Goal: Task Accomplishment & Management: Manage account settings

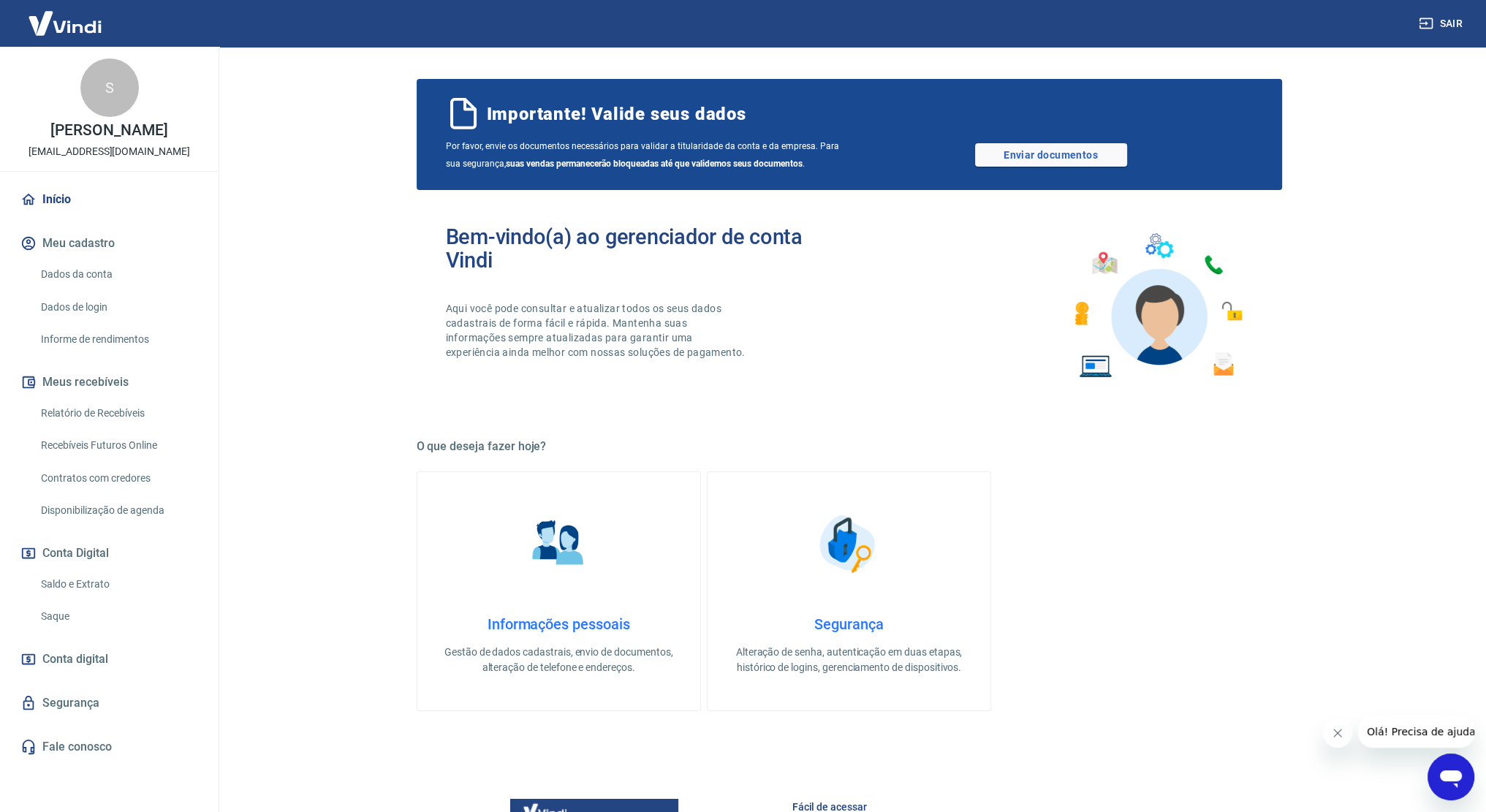
click at [84, 289] on link "Dados da conta" at bounding box center [118, 274] width 166 height 30
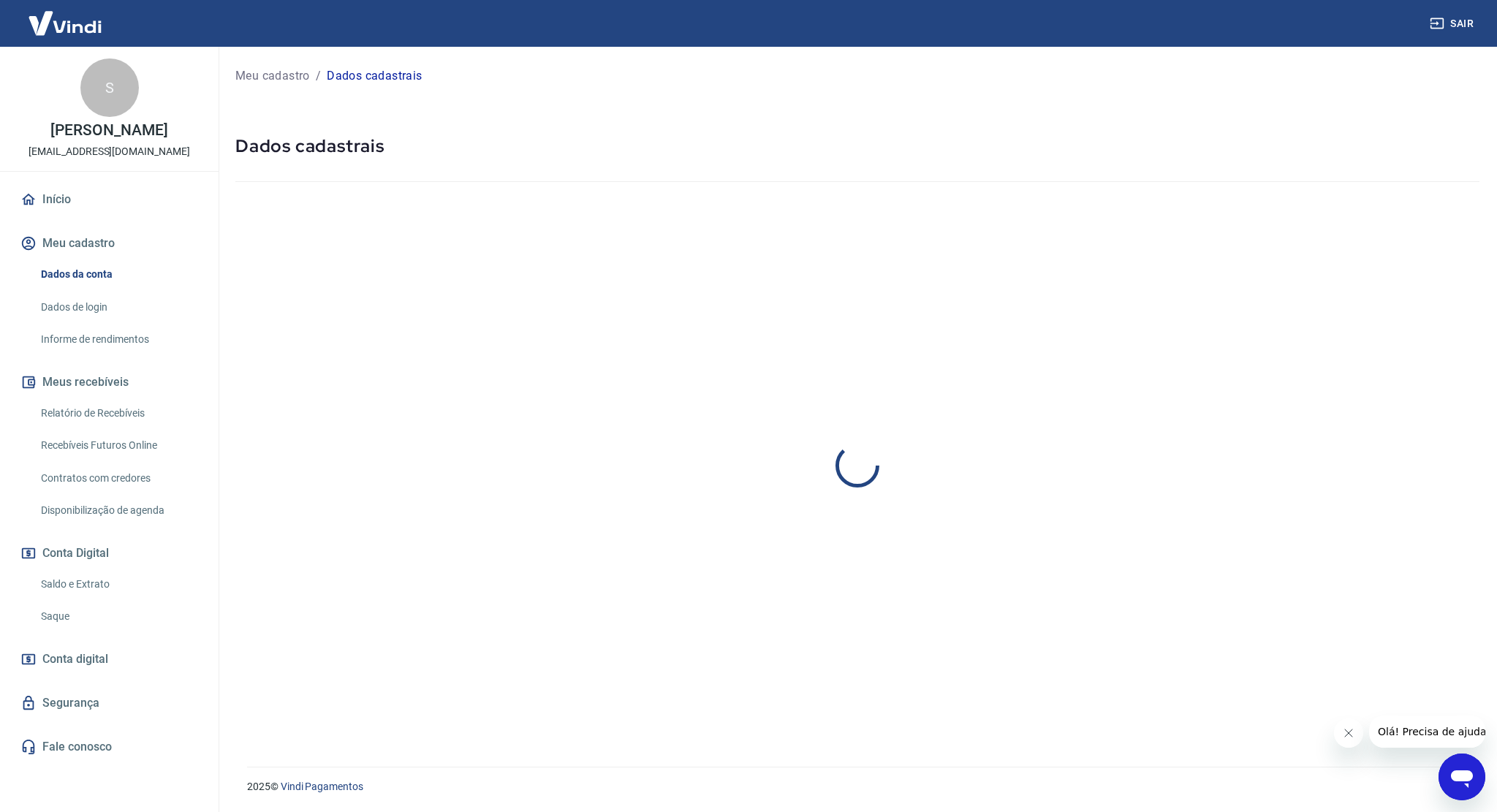
select select "SP"
select select "business"
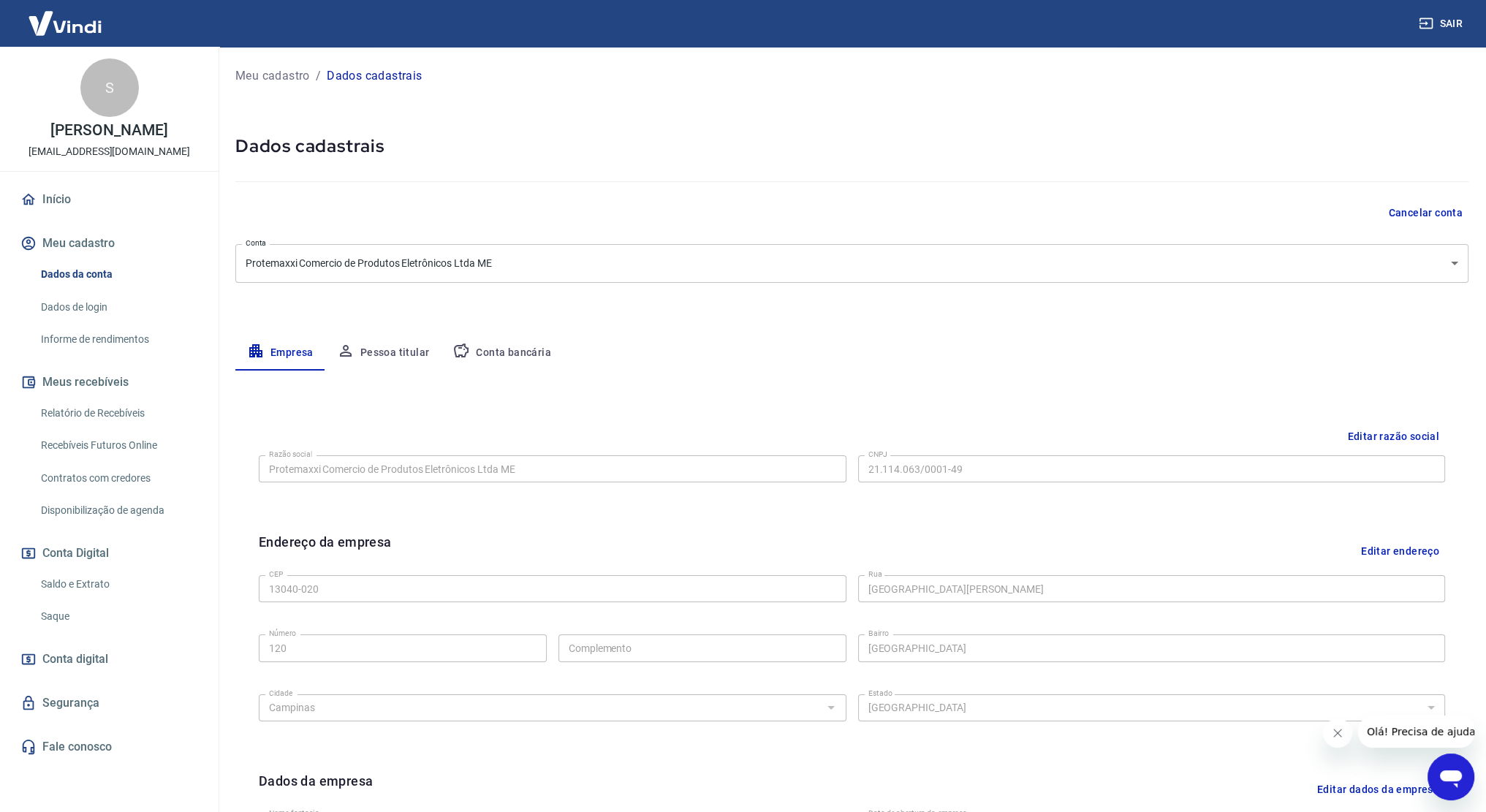
click at [113, 426] on link "Relatório de Recebíveis" at bounding box center [118, 413] width 166 height 30
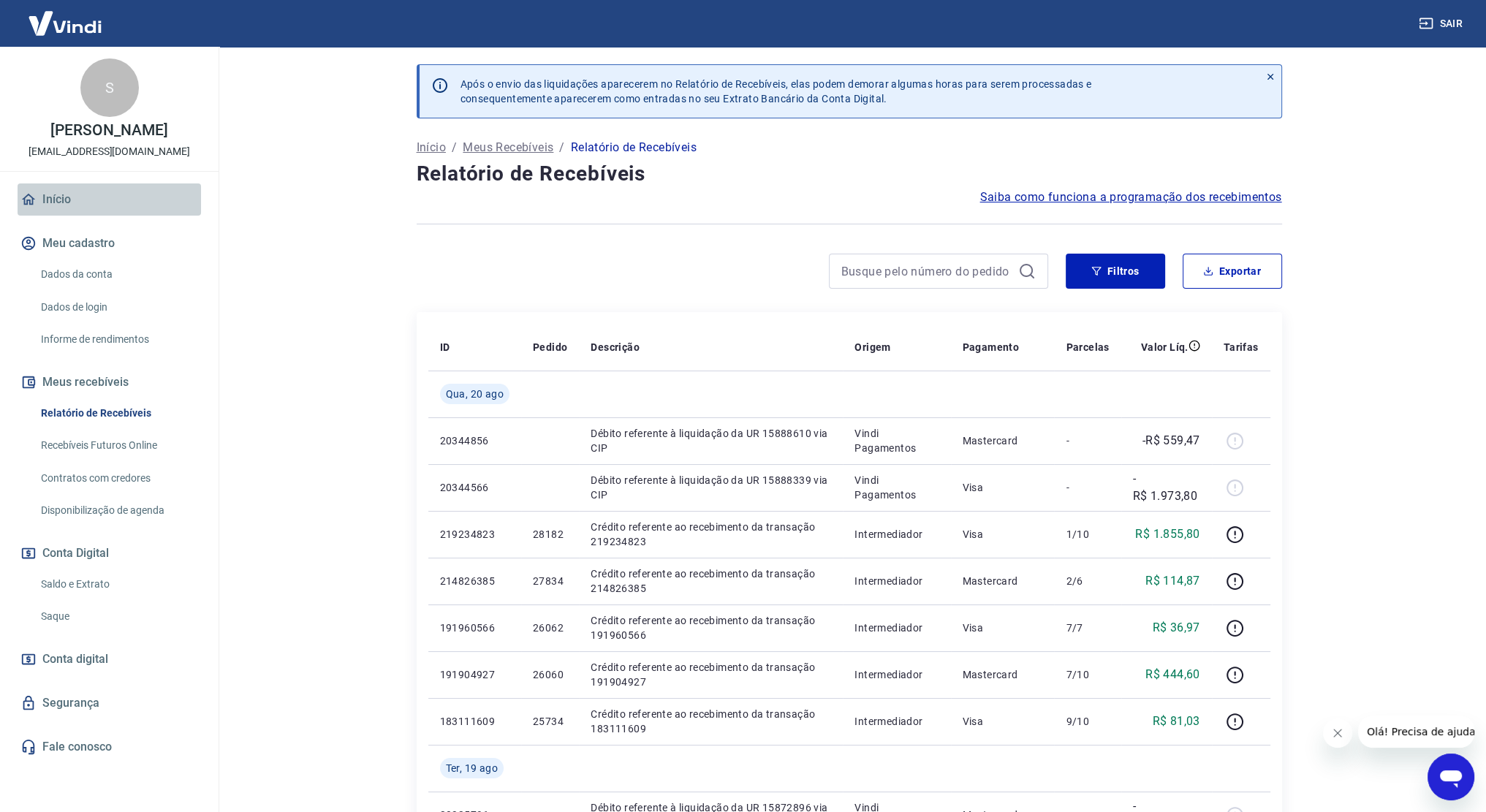
click at [76, 215] on link "Início" at bounding box center [109, 199] width 183 height 32
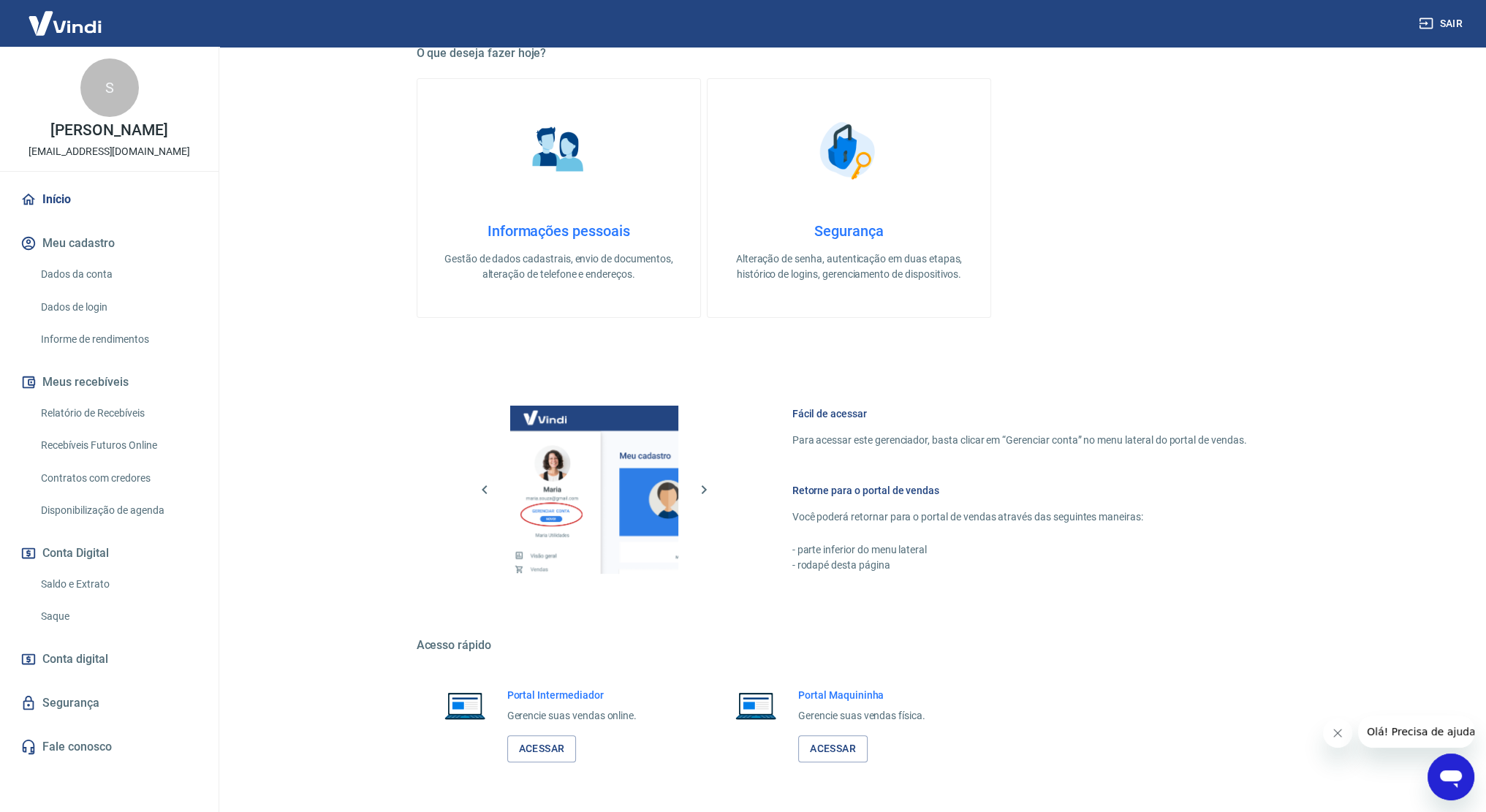
scroll to position [440, 0]
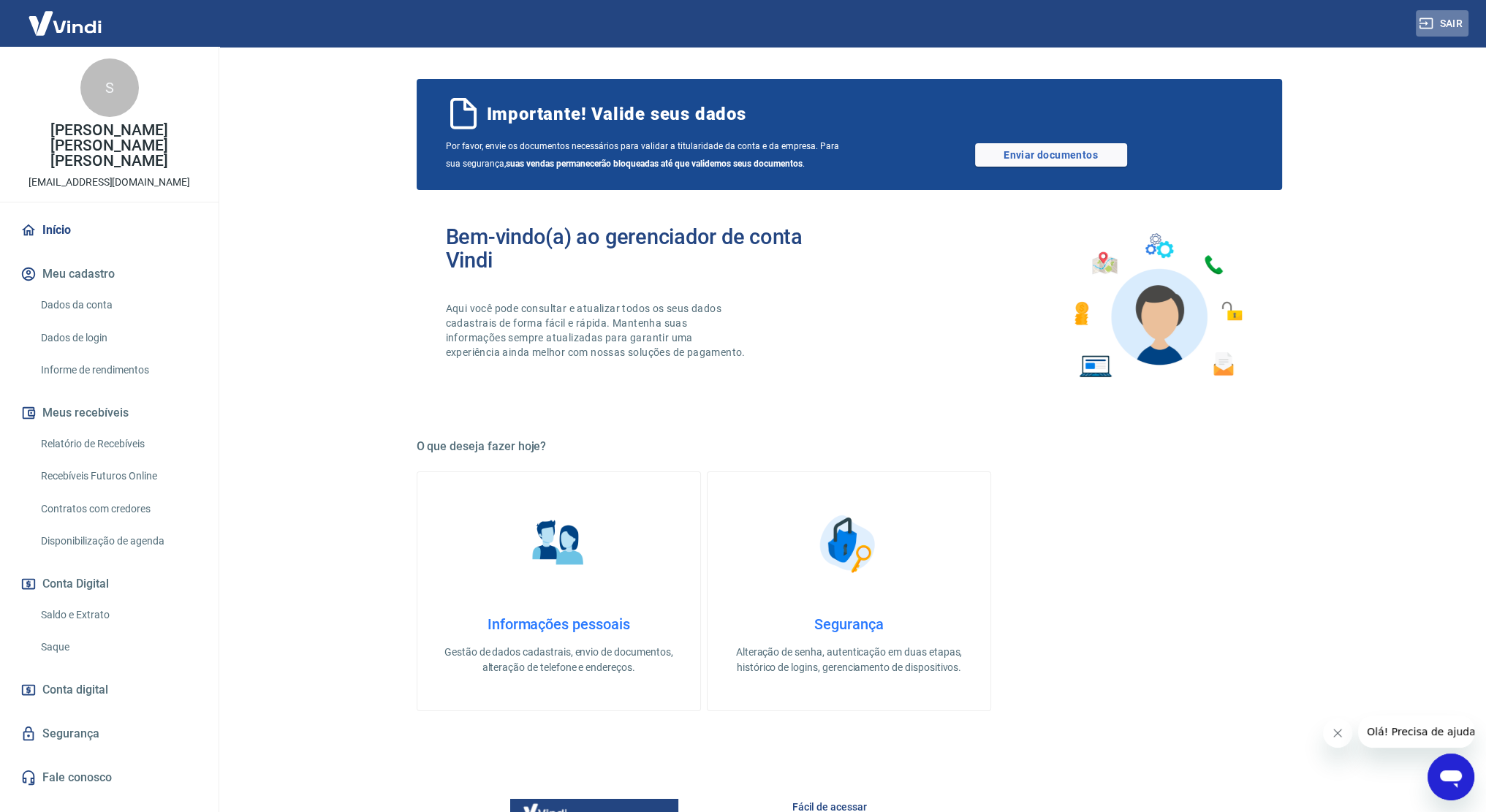
click at [1434, 24] on button "Sair" at bounding box center [1442, 24] width 53 height 27
